Goal: Register for event/course

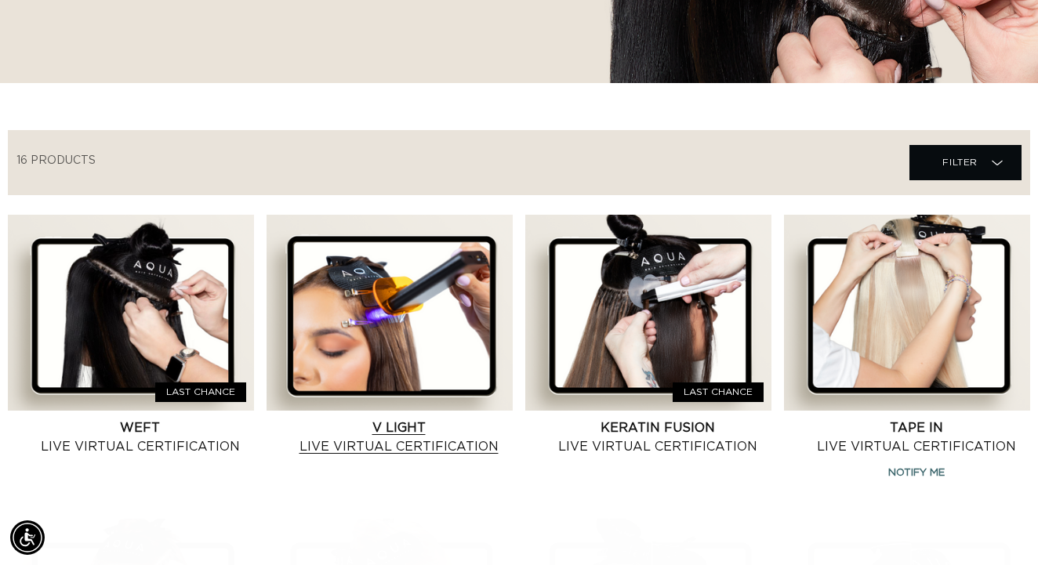
scroll to position [0, 926]
click at [445, 456] on link "V Light Live Virtual Certification" at bounding box center [398, 437] width 228 height 38
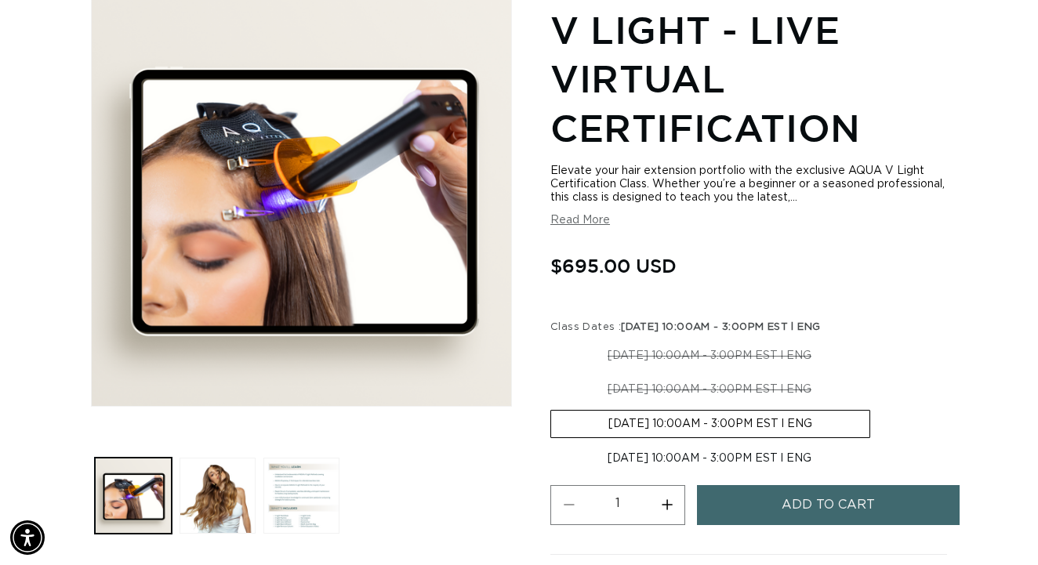
scroll to position [0, 926]
click at [299, 491] on button "Load image 3 in gallery view" at bounding box center [301, 496] width 76 height 76
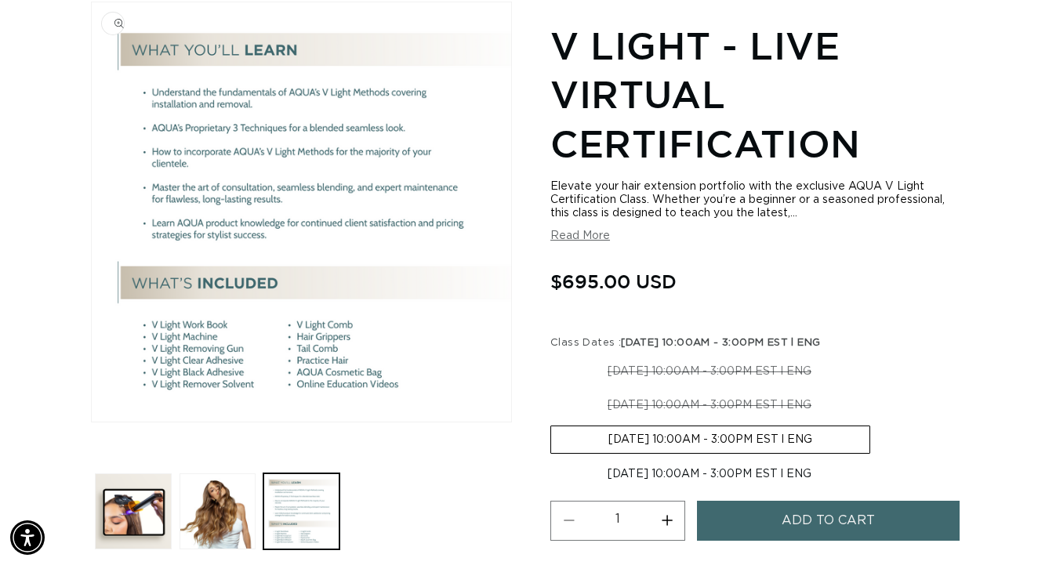
scroll to position [0, 0]
